Goal: Information Seeking & Learning: Learn about a topic

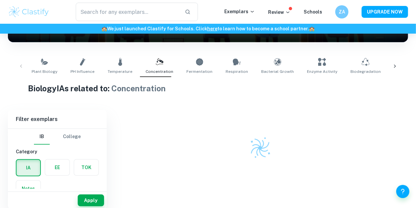
scroll to position [112, 0]
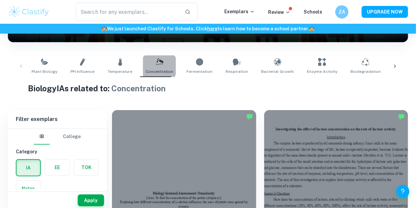
click at [150, 66] on link "Concentration" at bounding box center [159, 66] width 33 height 22
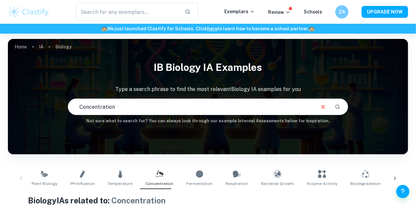
scroll to position [85, 0]
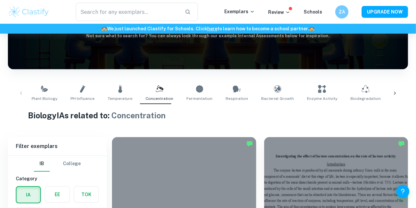
click at [17, 92] on div "Plant Biology pH Influence Temperature Concentration Fermentation Respiration B…" at bounding box center [208, 93] width 390 height 22
click at [204, 95] on link "Fermentation" at bounding box center [199, 93] width 31 height 22
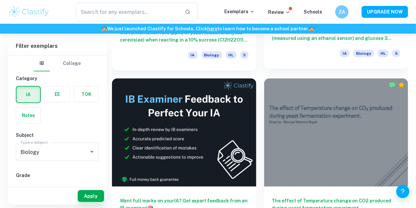
scroll to position [326, 0]
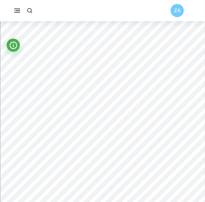
scroll to position [1611, 0]
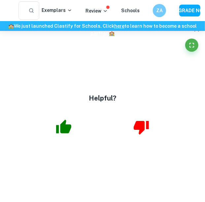
type input "3"
